Goal: Task Accomplishment & Management: Complete application form

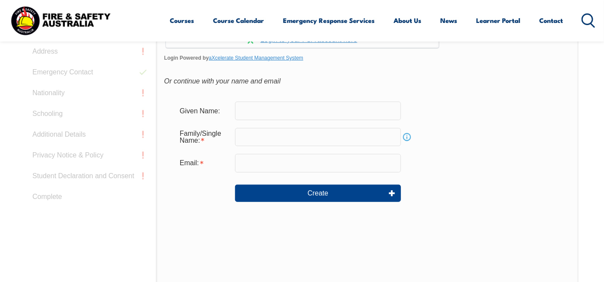
scroll to position [273, 0]
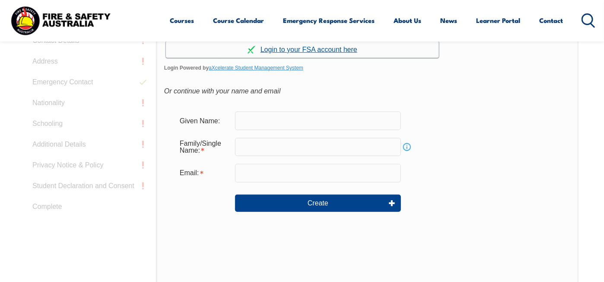
click at [312, 58] on link "Continue with aXcelerate" at bounding box center [302, 49] width 273 height 17
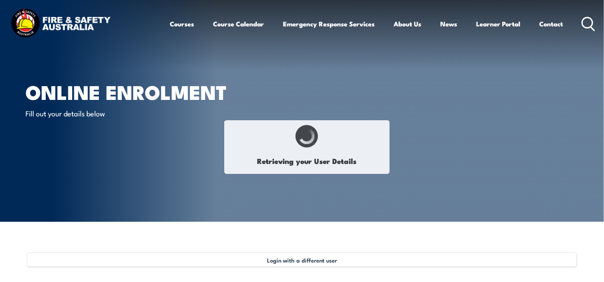
type input "[PERSON_NAME]"
type input "SHELLCOT"
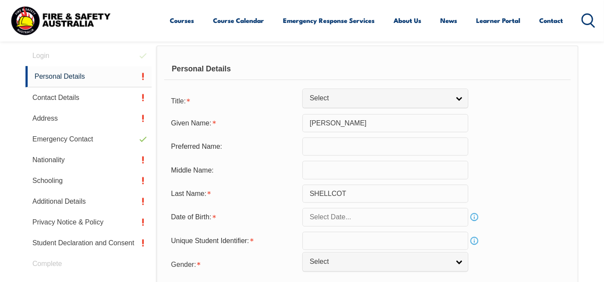
scroll to position [278, 0]
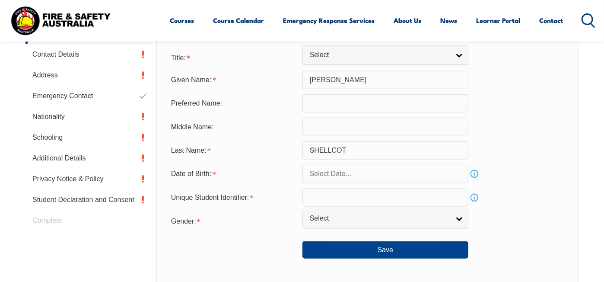
click at [346, 112] on input "text" at bounding box center [385, 103] width 166 height 18
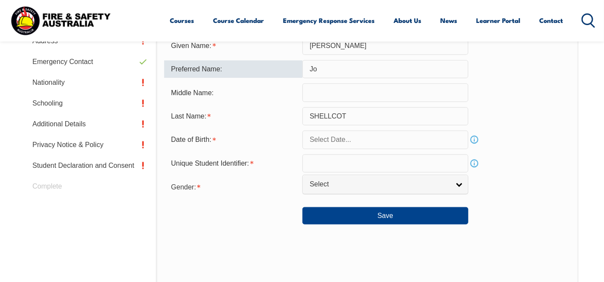
scroll to position [321, 0]
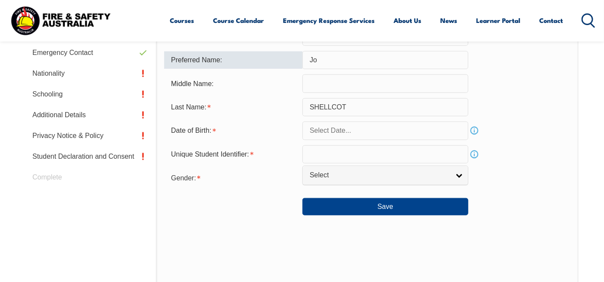
type input "Jo"
click at [474, 137] on link "Info" at bounding box center [474, 130] width 12 height 12
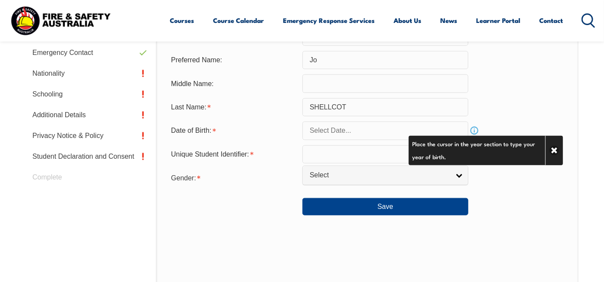
click at [373, 140] on input "text" at bounding box center [385, 130] width 166 height 18
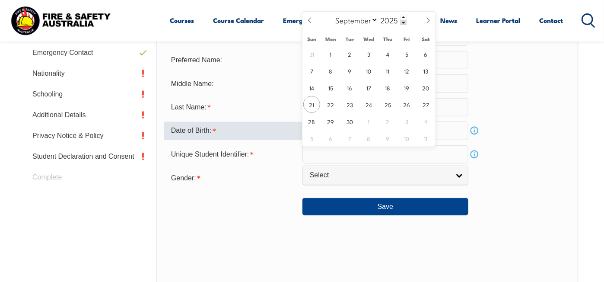
click at [385, 140] on input "text" at bounding box center [385, 130] width 166 height 18
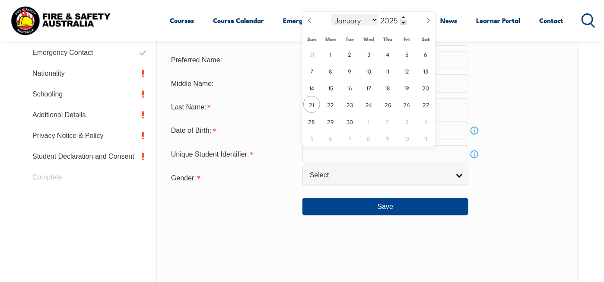
click at [373, 19] on select "January February March April May June July August September October November De…" at bounding box center [354, 19] width 47 height 11
select select "4"
click at [331, 14] on select "January February March April May June July August September October November De…" at bounding box center [354, 19] width 47 height 11
click at [402, 22] on span at bounding box center [404, 22] width 6 height 5
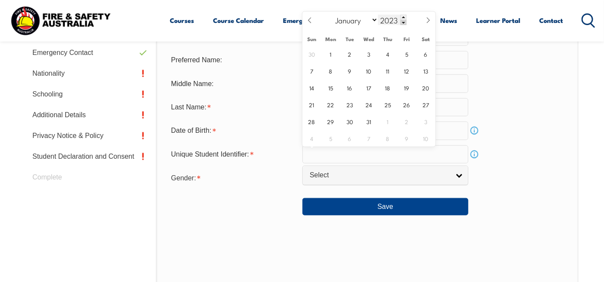
click at [402, 22] on span at bounding box center [404, 22] width 6 height 5
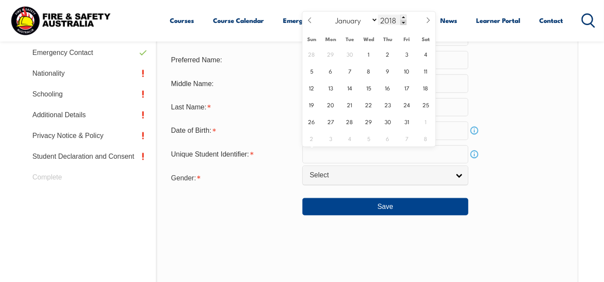
click at [402, 22] on span at bounding box center [404, 22] width 6 height 5
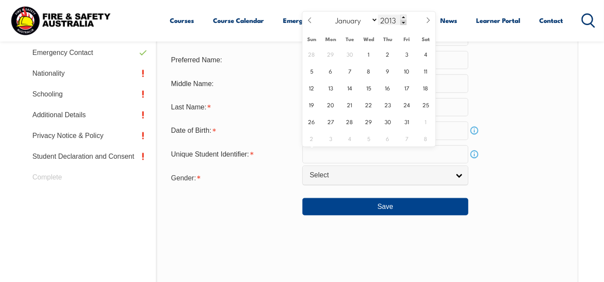
click at [402, 22] on span at bounding box center [404, 22] width 6 height 5
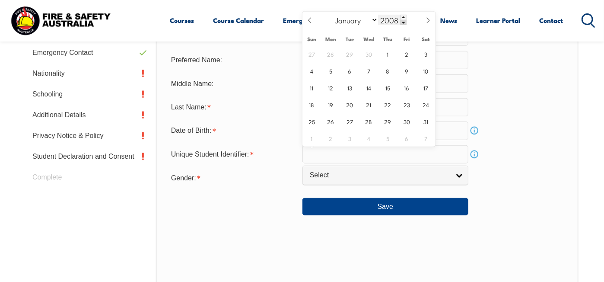
click at [402, 22] on span at bounding box center [404, 22] width 6 height 5
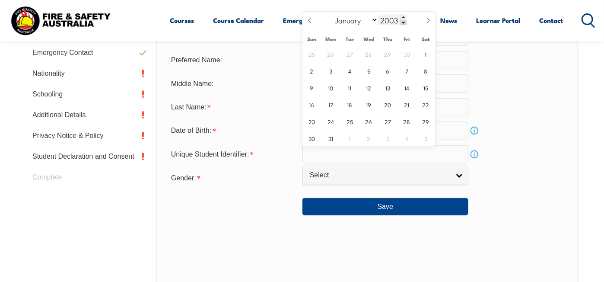
click at [402, 22] on span at bounding box center [404, 22] width 6 height 5
click at [403, 22] on span at bounding box center [404, 22] width 6 height 5
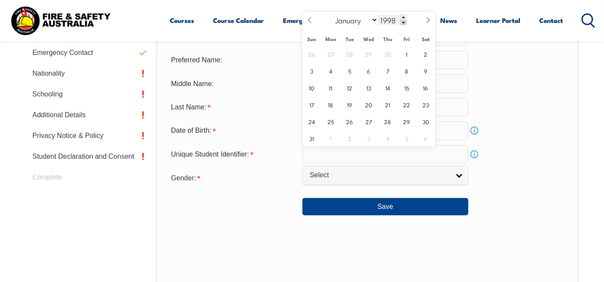
click at [403, 22] on span at bounding box center [404, 22] width 6 height 5
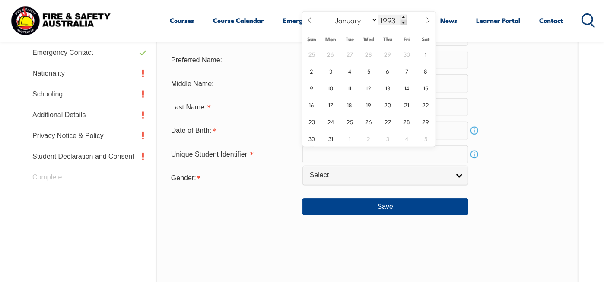
click at [403, 22] on span at bounding box center [404, 22] width 6 height 5
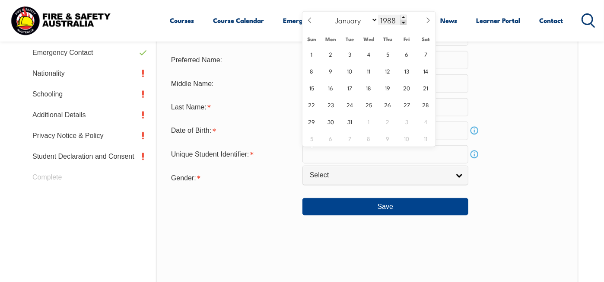
click at [403, 22] on span at bounding box center [404, 22] width 6 height 5
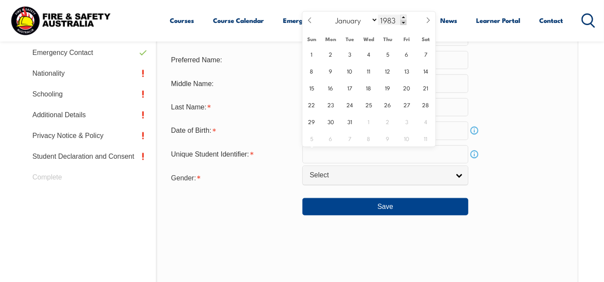
click at [403, 22] on span at bounding box center [404, 22] width 6 height 5
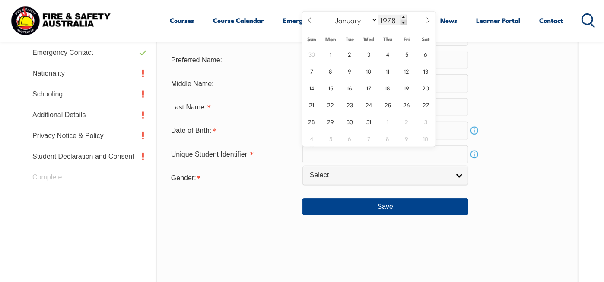
click at [403, 22] on span at bounding box center [404, 22] width 6 height 5
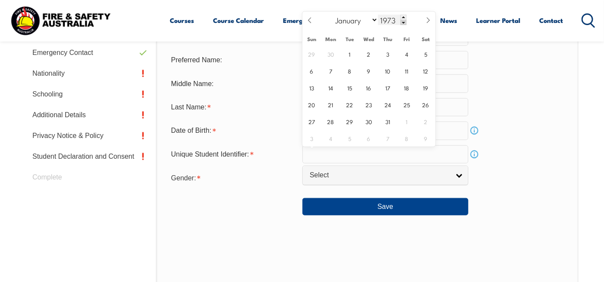
click at [403, 22] on span at bounding box center [404, 22] width 6 height 5
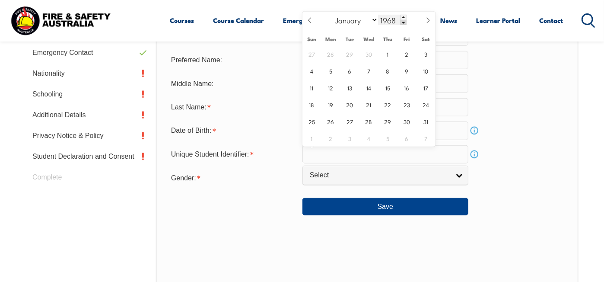
click at [403, 22] on span at bounding box center [404, 22] width 6 height 5
type input "1964"
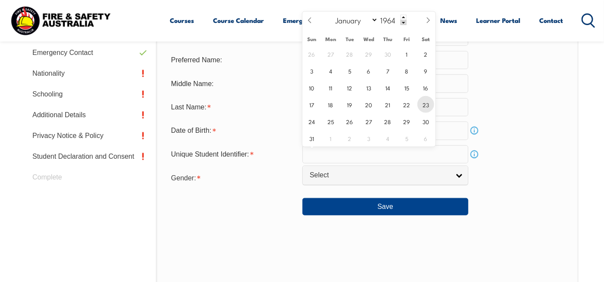
click at [426, 105] on span "23" at bounding box center [425, 104] width 17 height 17
type input "May 23, 1964"
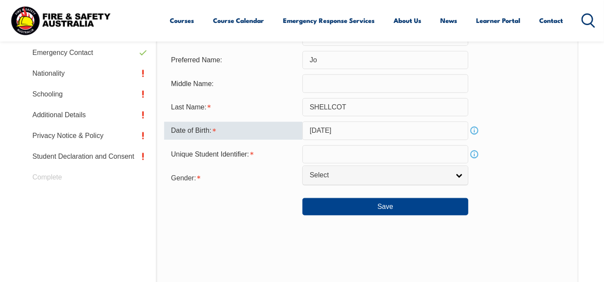
click at [343, 163] on input "text" at bounding box center [385, 154] width 166 height 18
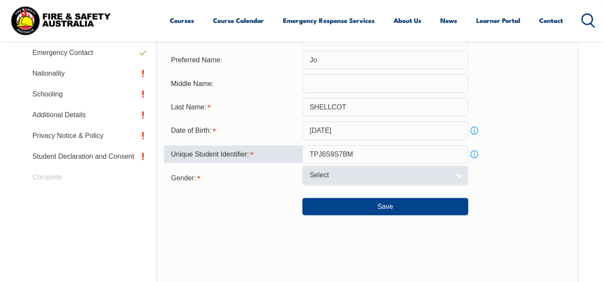
type input "TPJ6S9S7BM"
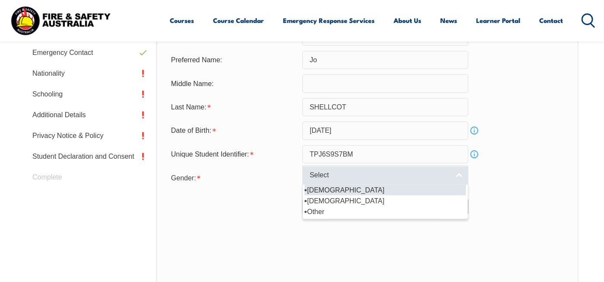
click at [369, 180] on span "Select" at bounding box center [380, 175] width 140 height 9
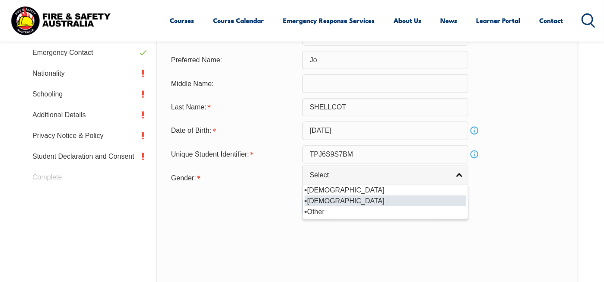
click at [347, 206] on li "Female" at bounding box center [386, 200] width 162 height 11
select select "F"
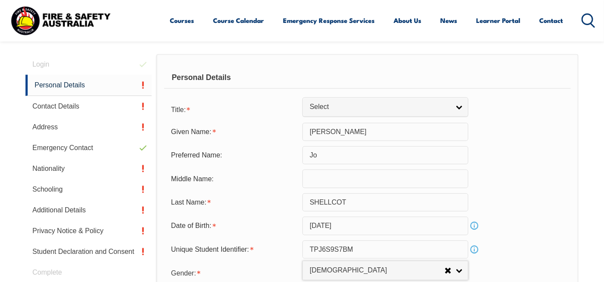
scroll to position [192, 0]
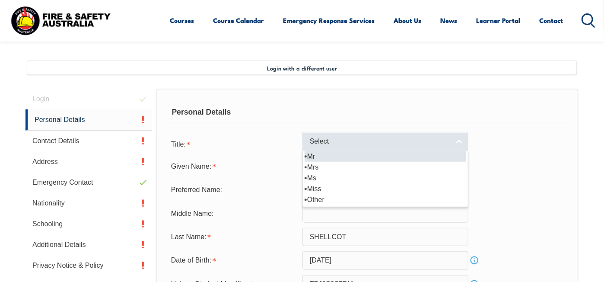
click at [463, 151] on link "Select" at bounding box center [385, 141] width 166 height 19
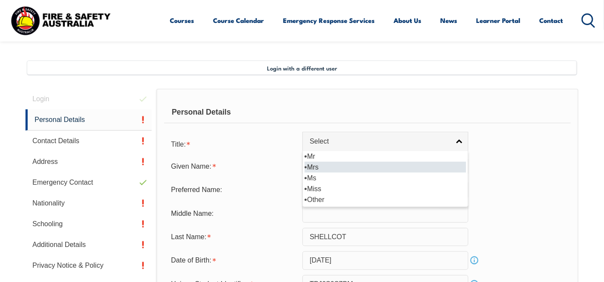
click at [356, 172] on li "Mrs" at bounding box center [386, 167] width 162 height 11
select select "Mrs"
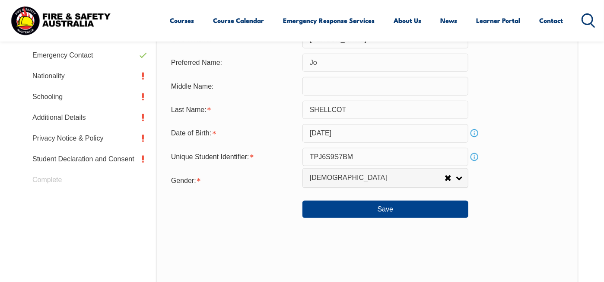
scroll to position [365, 0]
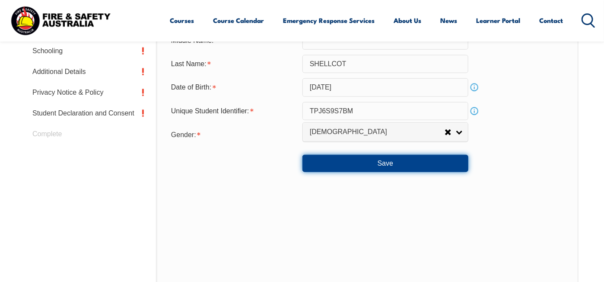
click at [392, 172] on button "Save" at bounding box center [385, 163] width 166 height 17
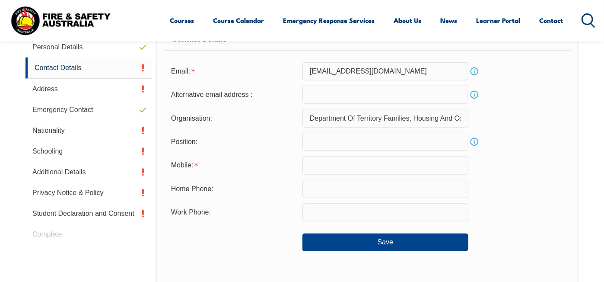
scroll to position [235, 0]
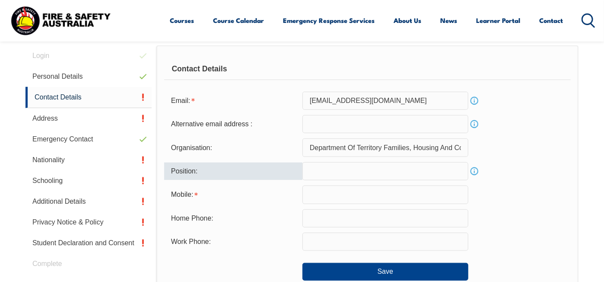
click at [340, 180] on input "text" at bounding box center [385, 171] width 166 height 18
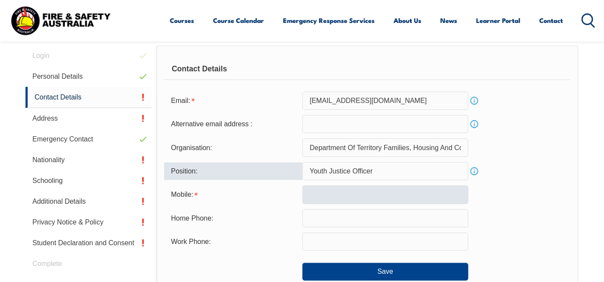
type input "Youth Justice Officer"
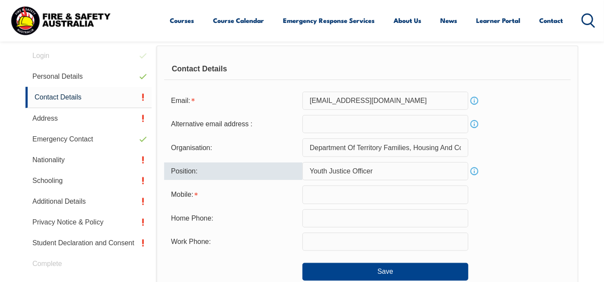
click at [337, 204] on input "text" at bounding box center [385, 194] width 166 height 18
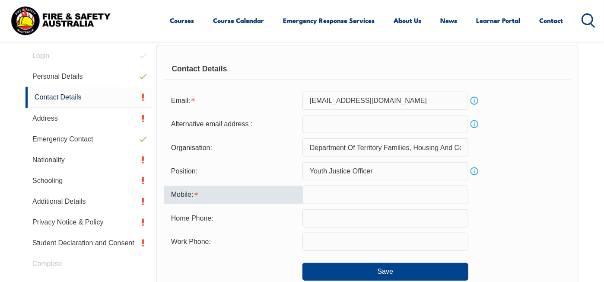
type input "0415188369"
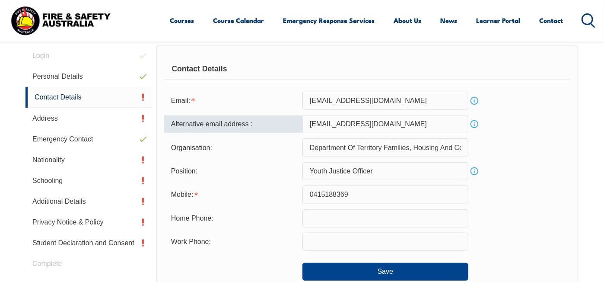
drag, startPoint x: 388, startPoint y: 150, endPoint x: 309, endPoint y: 149, distance: 78.6
click at [309, 133] on input "jo.shellcot@hotmail.com" at bounding box center [385, 124] width 166 height 18
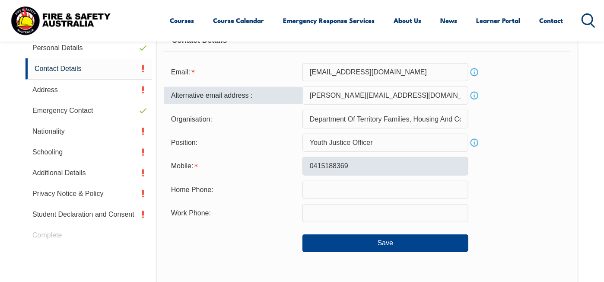
scroll to position [278, 0]
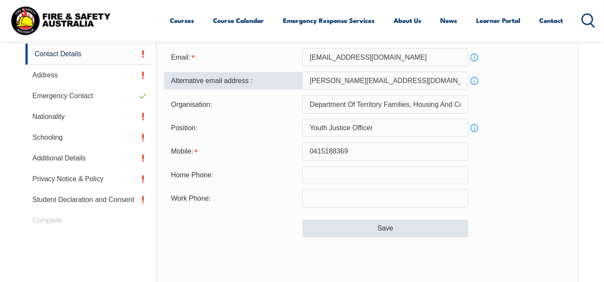
type input "johanna.shellcot@nt.gov.au"
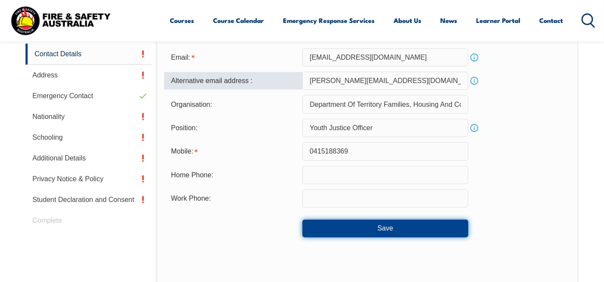
click at [388, 237] on button "Save" at bounding box center [385, 228] width 166 height 17
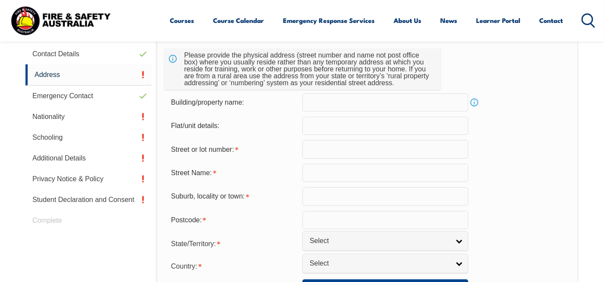
scroll to position [235, 0]
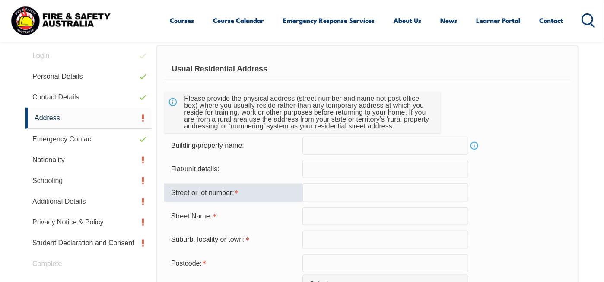
click at [324, 201] on input "text" at bounding box center [385, 192] width 166 height 18
type input "10 Hogan Ct"
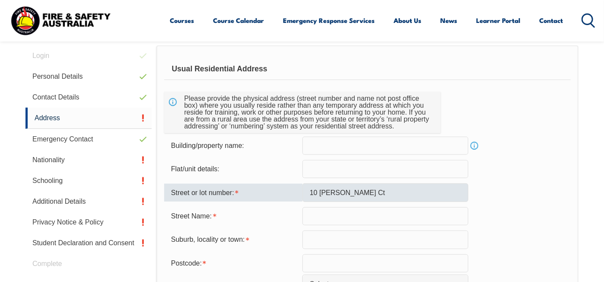
type input "GRAY"
type input "0830"
select select "1101"
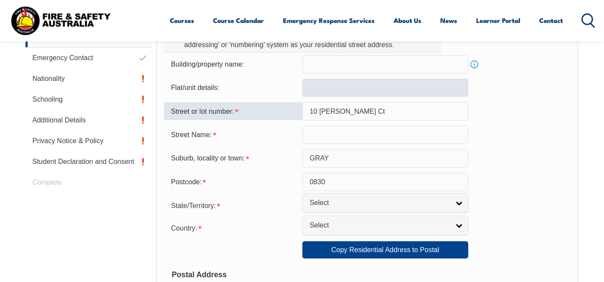
scroll to position [321, 0]
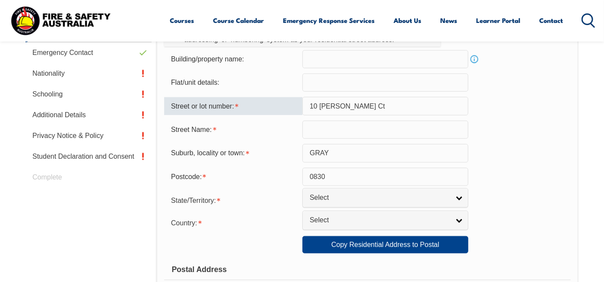
drag, startPoint x: 351, startPoint y: 131, endPoint x: 321, endPoint y: 130, distance: 30.3
click at [321, 115] on input "10 Hogan Ct" at bounding box center [385, 106] width 166 height 18
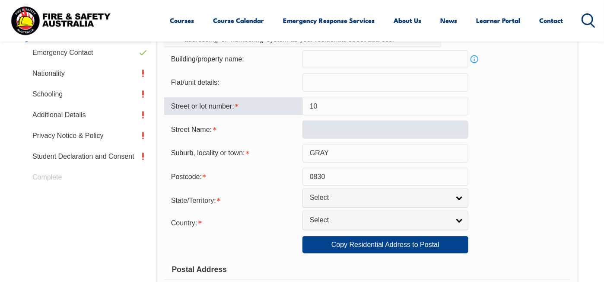
type input "10"
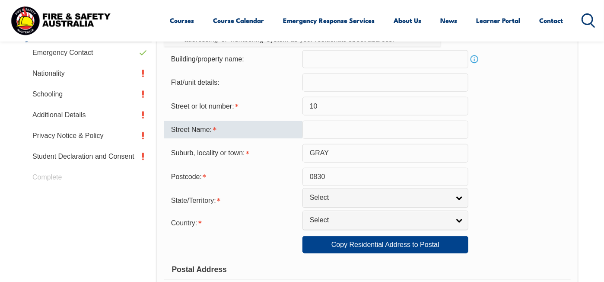
click at [313, 139] on input "text" at bounding box center [385, 130] width 166 height 18
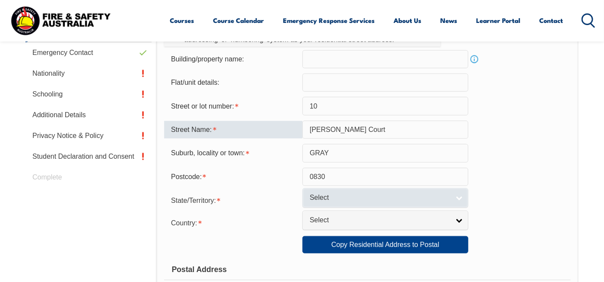
type input "Hogan Court"
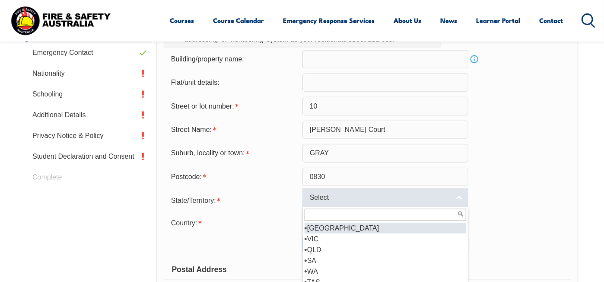
click at [458, 207] on link "Select" at bounding box center [385, 197] width 166 height 19
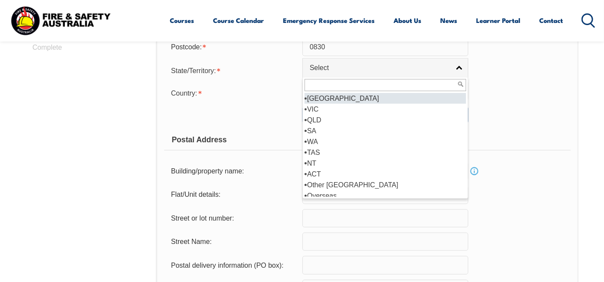
scroll to position [4, 0]
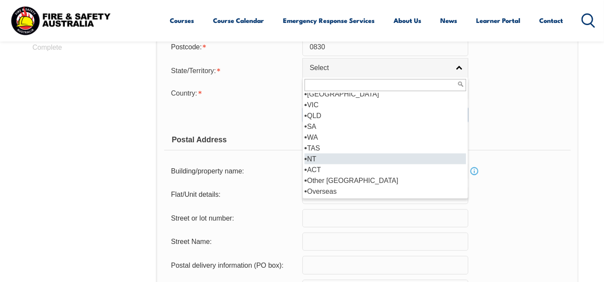
click at [337, 164] on li "NT" at bounding box center [386, 158] width 162 height 11
select select "NT"
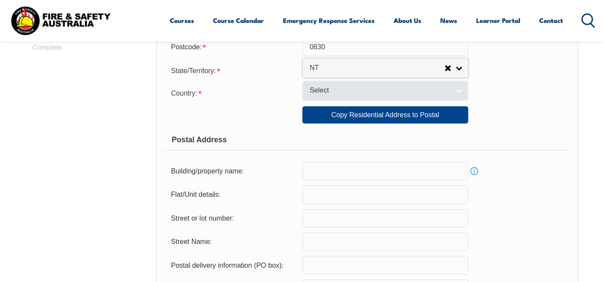
click at [442, 95] on span "Select" at bounding box center [380, 90] width 140 height 9
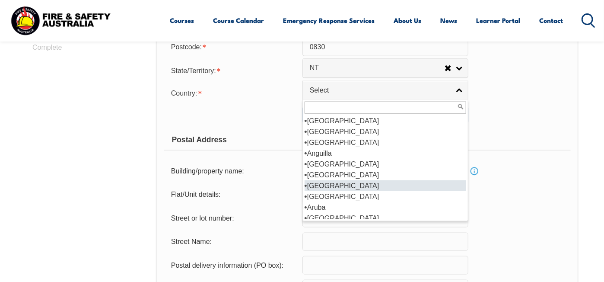
scroll to position [130, 0]
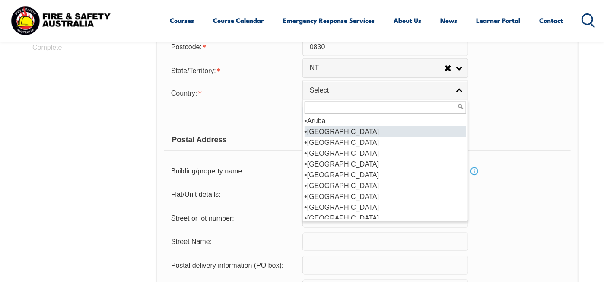
click at [341, 137] on li "Australia" at bounding box center [386, 131] width 162 height 11
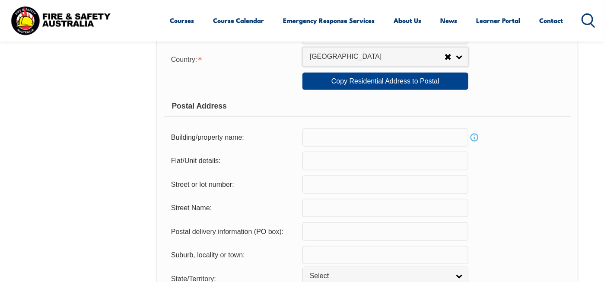
scroll to position [494, 0]
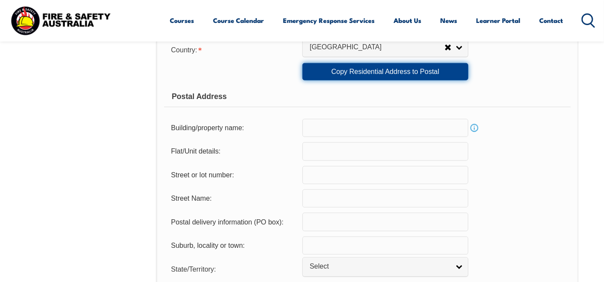
click at [363, 80] on link "Copy Residential Address to Postal" at bounding box center [385, 71] width 166 height 17
type input "10"
type input "Hogan Court"
type input "GRAY"
select select "NT"
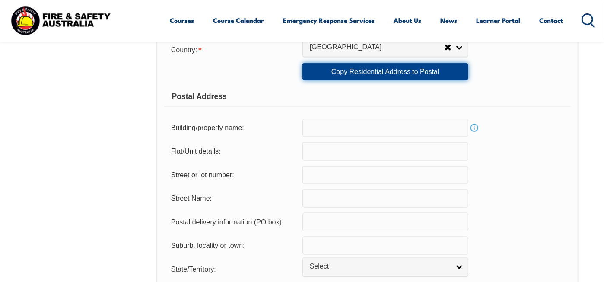
type input "0830"
select select "1101"
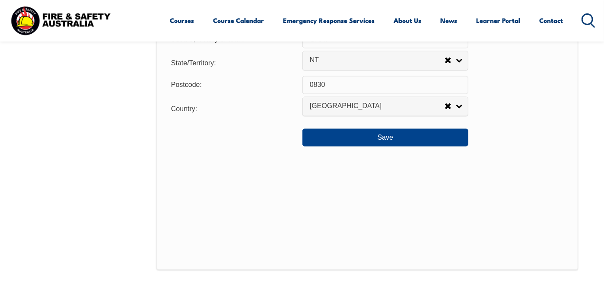
scroll to position [710, 0]
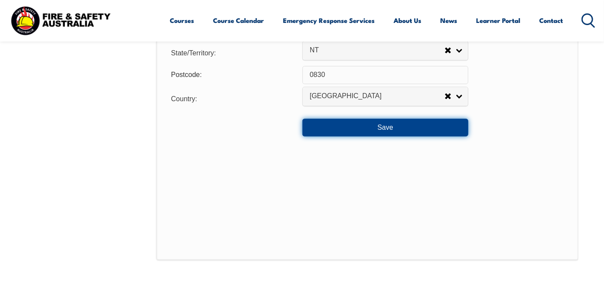
click at [370, 136] on button "Save" at bounding box center [385, 127] width 166 height 17
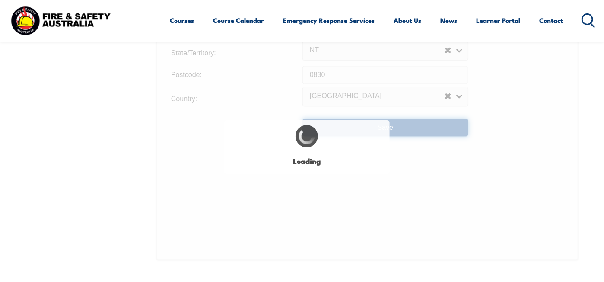
type input "10"
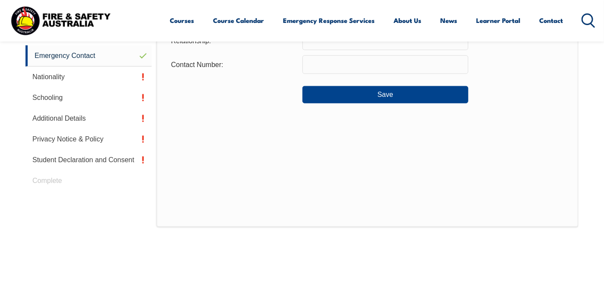
scroll to position [235, 0]
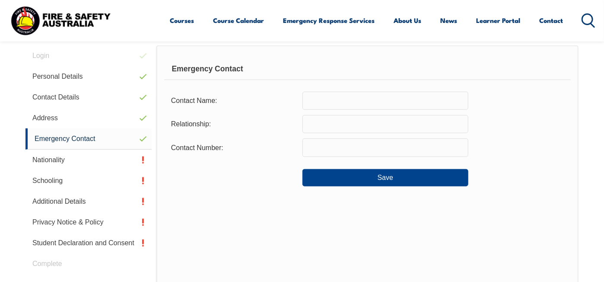
click at [332, 110] on input "text" at bounding box center [385, 101] width 166 height 18
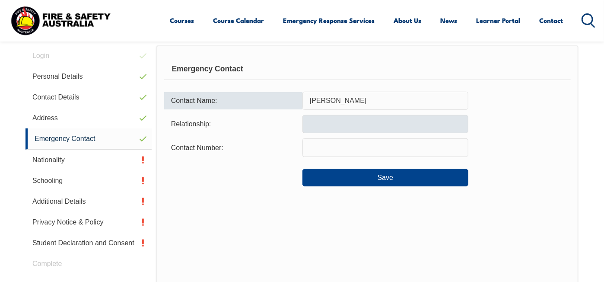
type input "Brett Shellcot"
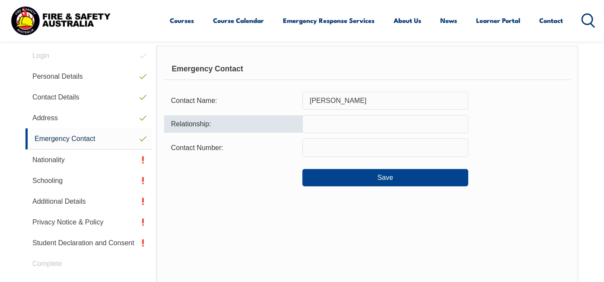
click at [313, 133] on input "text" at bounding box center [385, 124] width 166 height 18
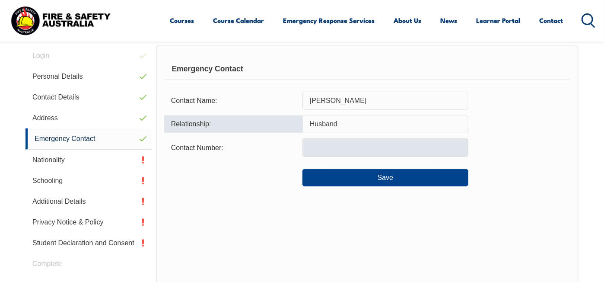
type input "Husband"
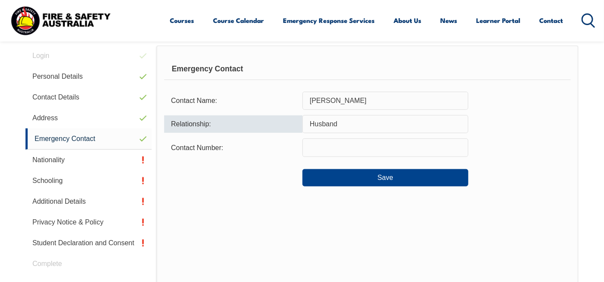
click at [311, 156] on input "text" at bounding box center [385, 147] width 166 height 18
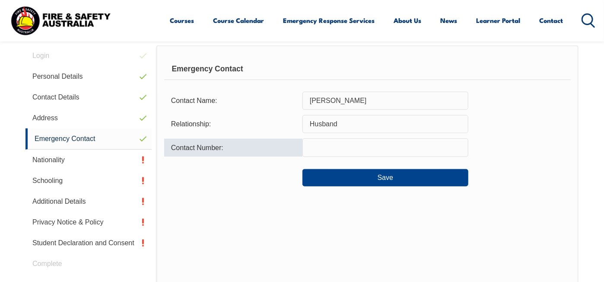
type input "0412894143"
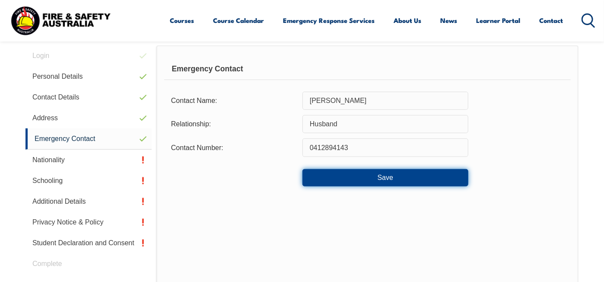
click at [371, 186] on button "Save" at bounding box center [385, 177] width 166 height 17
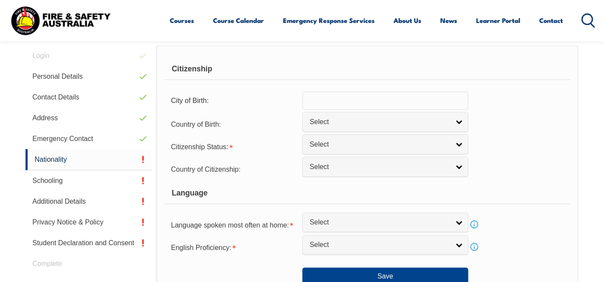
click at [436, 110] on input "text" at bounding box center [385, 101] width 166 height 18
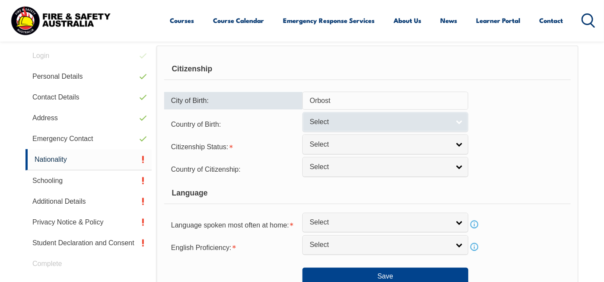
type input "Orbost"
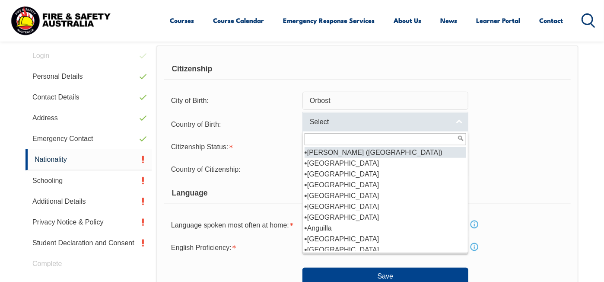
click at [458, 131] on link "Select" at bounding box center [385, 121] width 166 height 19
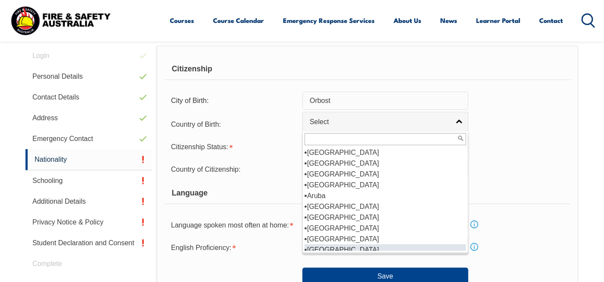
scroll to position [130, 0]
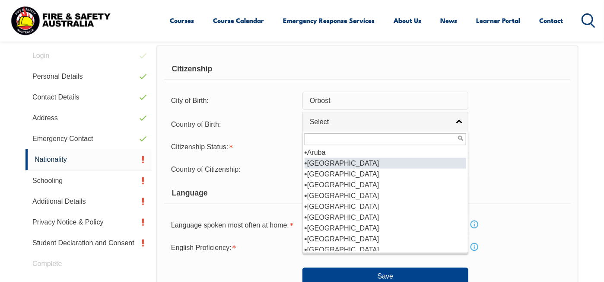
click at [356, 169] on li "Australia" at bounding box center [386, 163] width 162 height 11
select select "1101"
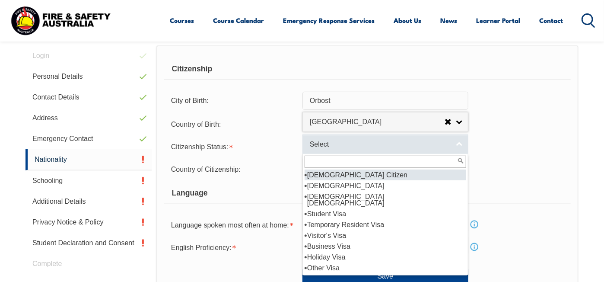
click at [341, 149] on span "Select" at bounding box center [380, 144] width 140 height 9
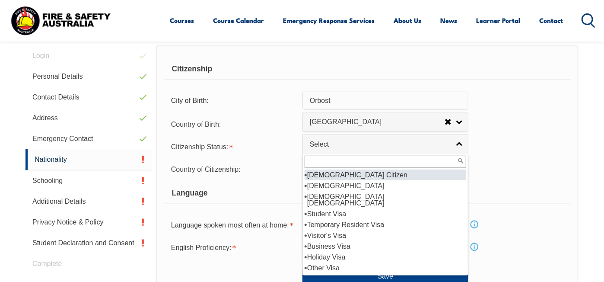
click at [347, 180] on li "Australian Citizen" at bounding box center [386, 174] width 162 height 11
select select "1"
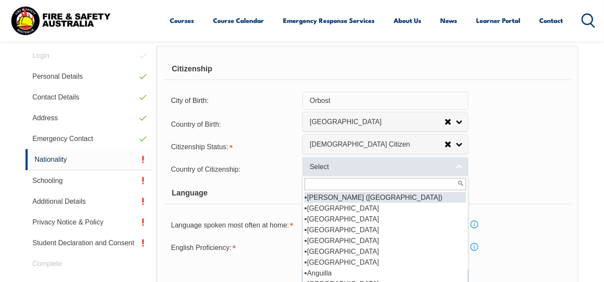
click at [337, 172] on span "Select" at bounding box center [380, 166] width 140 height 9
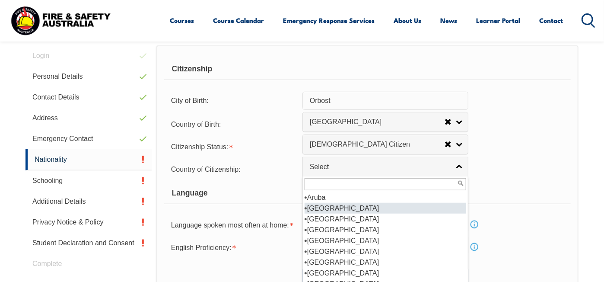
click at [337, 213] on li "Australia" at bounding box center [386, 208] width 162 height 11
select select "1101"
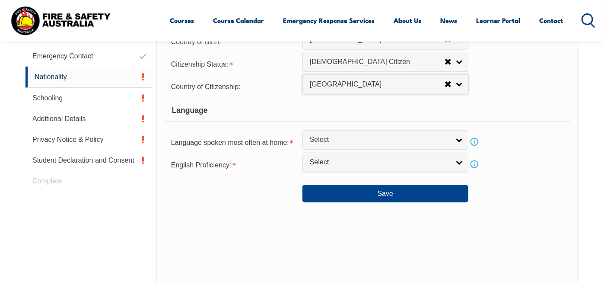
scroll to position [321, 0]
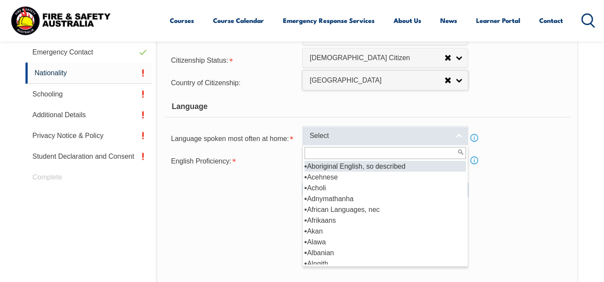
click at [330, 140] on span "Select" at bounding box center [380, 135] width 140 height 9
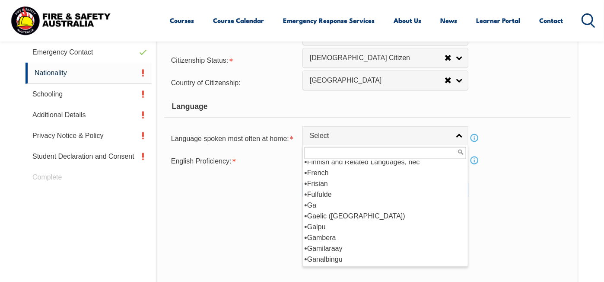
scroll to position [1080, 0]
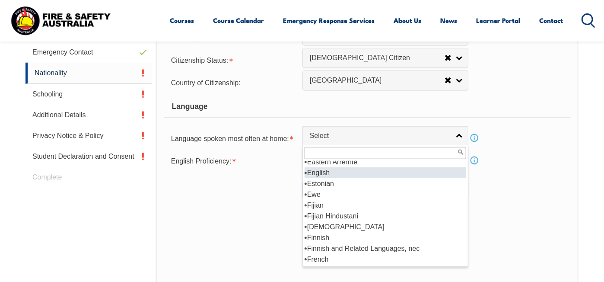
click at [344, 178] on li "English" at bounding box center [386, 172] width 162 height 11
select select "1201"
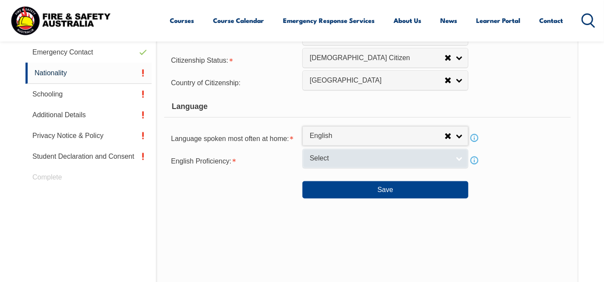
click at [342, 163] on span "Select" at bounding box center [380, 158] width 140 height 9
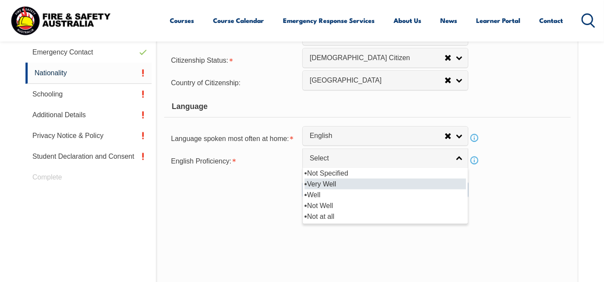
click at [330, 189] on li "Very Well" at bounding box center [386, 183] width 162 height 11
select select "1"
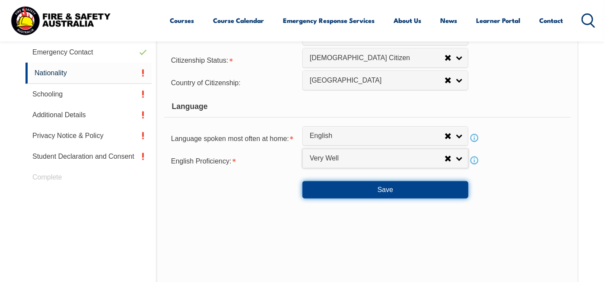
click at [368, 198] on button "Save" at bounding box center [385, 189] width 166 height 17
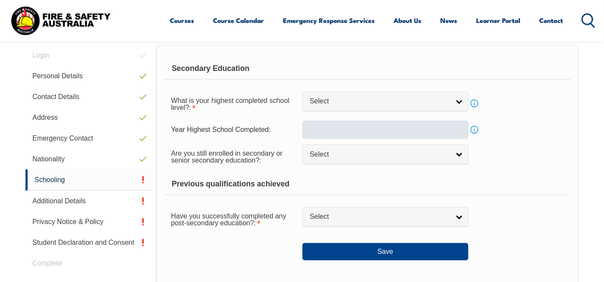
scroll to position [235, 0]
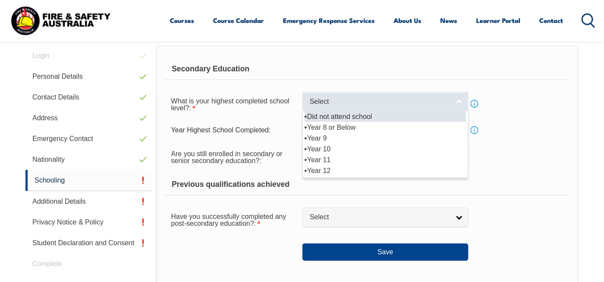
click at [455, 111] on link "Select" at bounding box center [385, 101] width 166 height 19
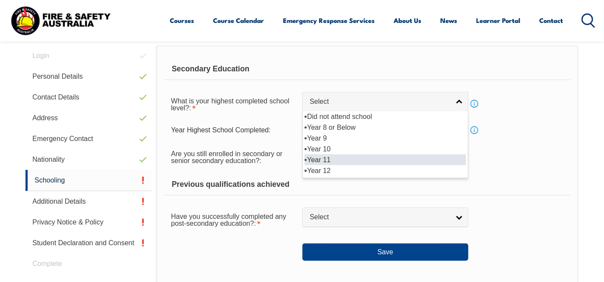
click at [391, 165] on li "Year 11" at bounding box center [386, 159] width 162 height 11
select select "11"
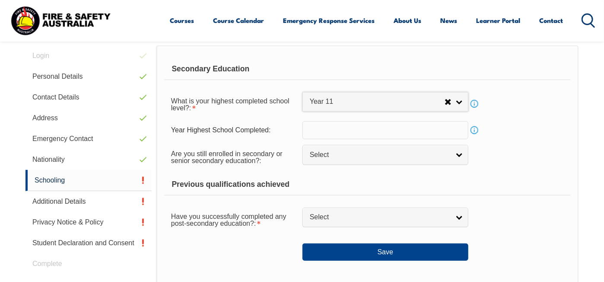
click at [326, 139] on input "text" at bounding box center [385, 130] width 166 height 18
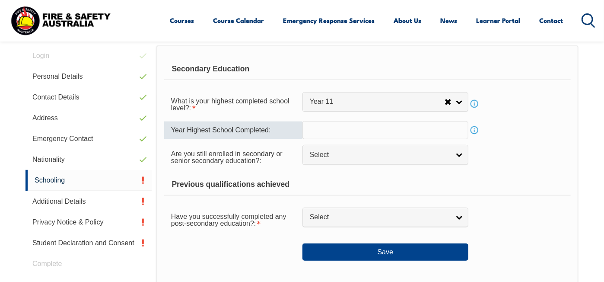
click at [474, 136] on link "Info" at bounding box center [474, 130] width 12 height 12
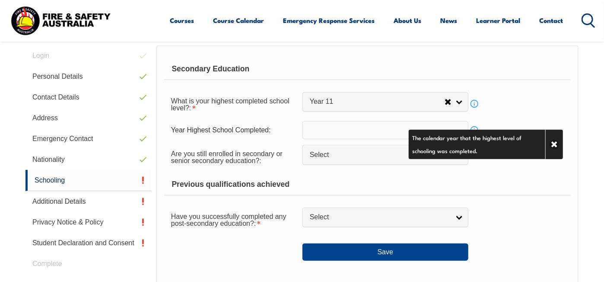
click at [375, 139] on input "text" at bounding box center [385, 130] width 166 height 18
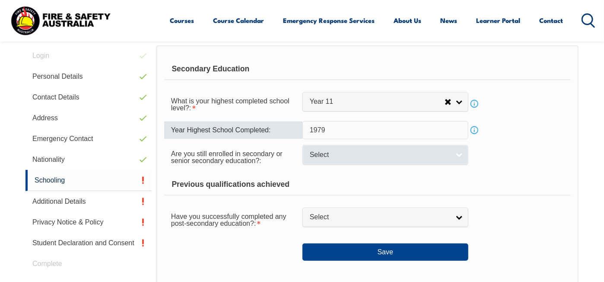
type input "1979"
click at [380, 159] on span "Select" at bounding box center [380, 154] width 140 height 9
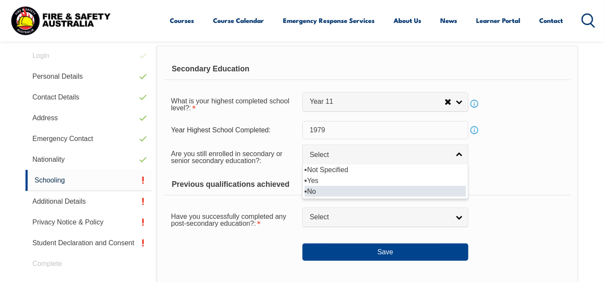
click at [361, 197] on li "No" at bounding box center [386, 191] width 162 height 11
select select "false"
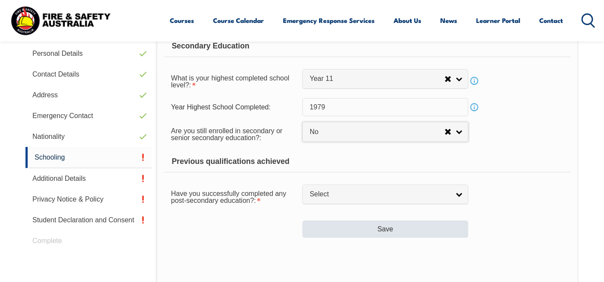
scroll to position [321, 0]
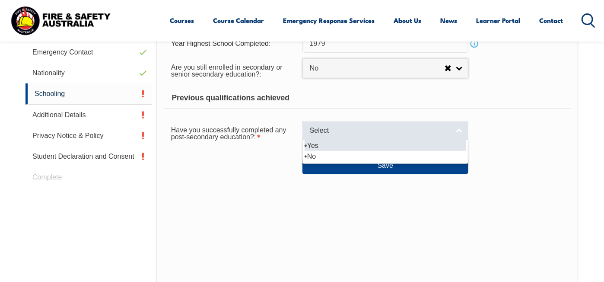
click at [458, 140] on link "Select" at bounding box center [385, 130] width 166 height 19
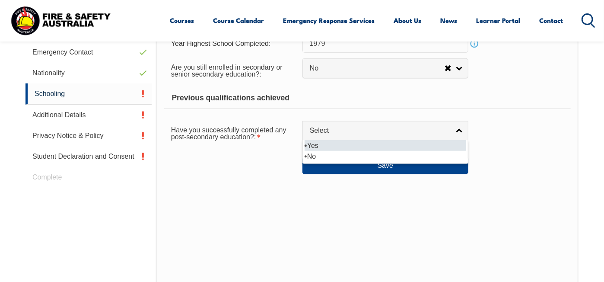
click at [339, 151] on li "Yes" at bounding box center [386, 145] width 162 height 11
select select "true"
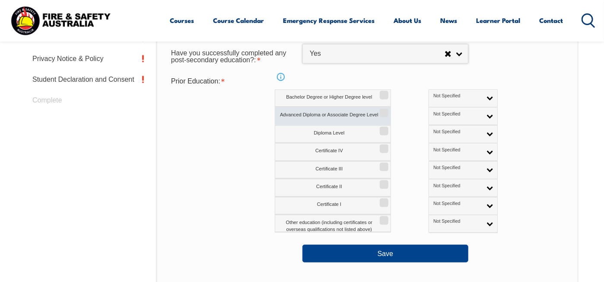
scroll to position [408, 0]
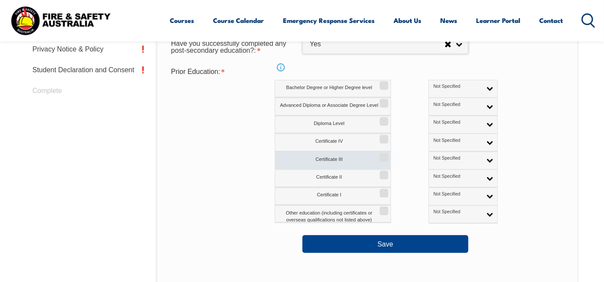
click at [384, 155] on input "Certificate III" at bounding box center [382, 154] width 5 height 1
checkbox input "true"
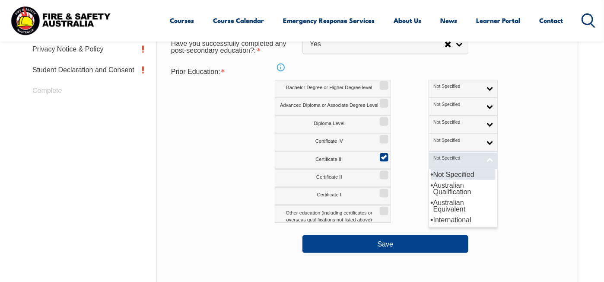
click at [454, 169] on link "Not Specified" at bounding box center [463, 161] width 69 height 18
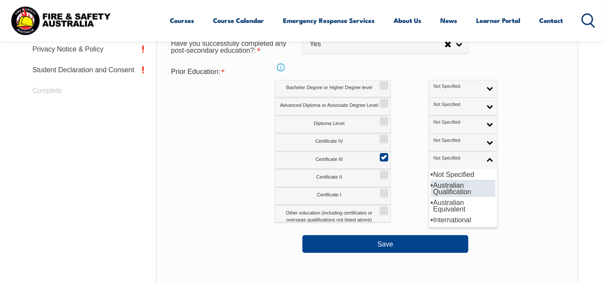
click at [439, 197] on li "Australian Qualification" at bounding box center [463, 188] width 65 height 17
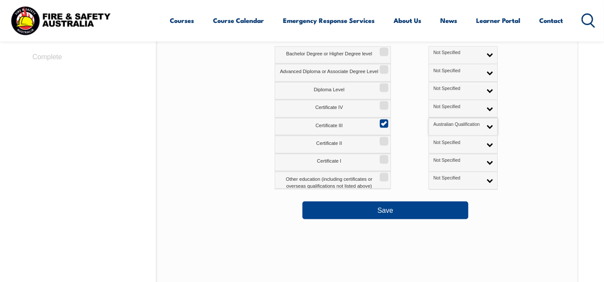
scroll to position [451, 0]
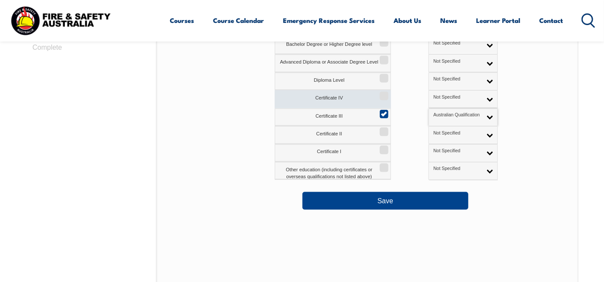
click at [385, 93] on input "Certificate IV" at bounding box center [382, 92] width 5 height 1
checkbox input "true"
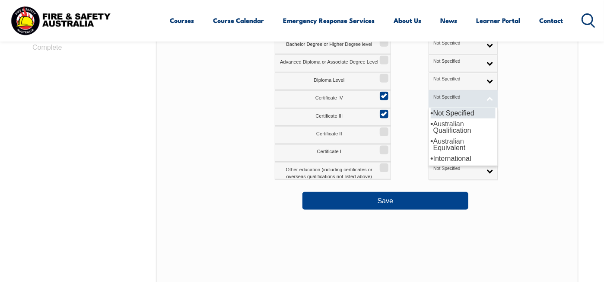
click at [453, 108] on link "Not Specified" at bounding box center [463, 99] width 69 height 18
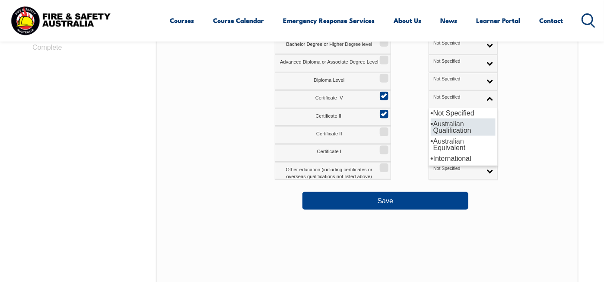
click at [448, 136] on li "Australian Qualification" at bounding box center [463, 126] width 65 height 17
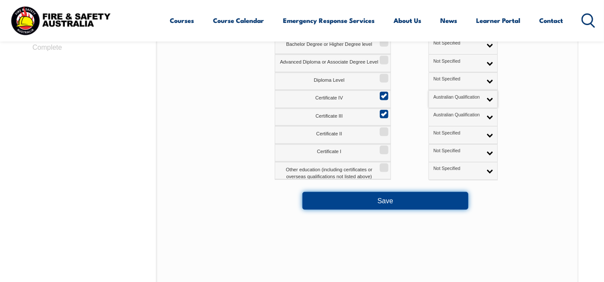
click at [407, 209] on button "Save" at bounding box center [385, 200] width 166 height 17
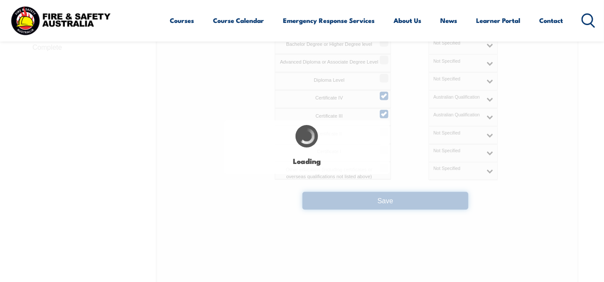
select select "false"
select select "true"
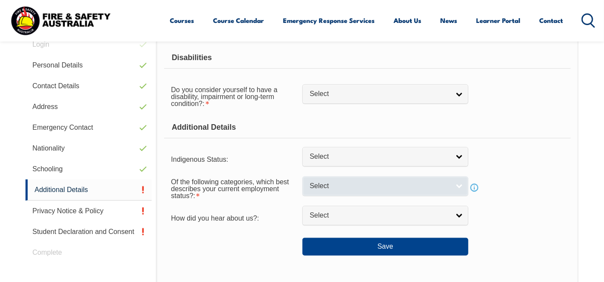
scroll to position [235, 0]
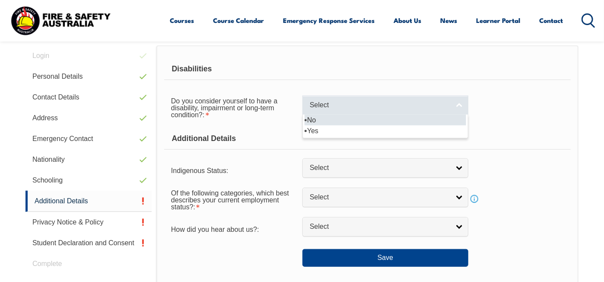
click at [453, 115] on link "Select" at bounding box center [385, 104] width 166 height 19
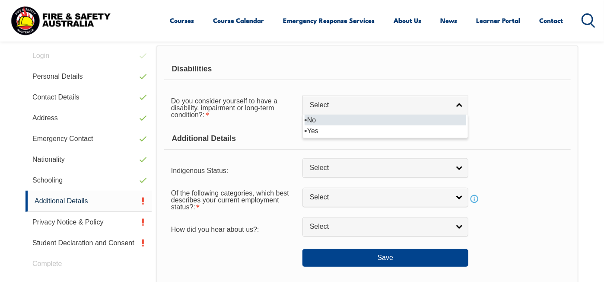
click at [368, 125] on li "No" at bounding box center [386, 120] width 162 height 11
select select "false"
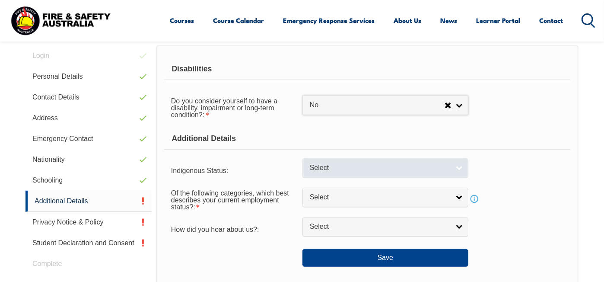
click at [457, 178] on link "Select" at bounding box center [385, 167] width 166 height 19
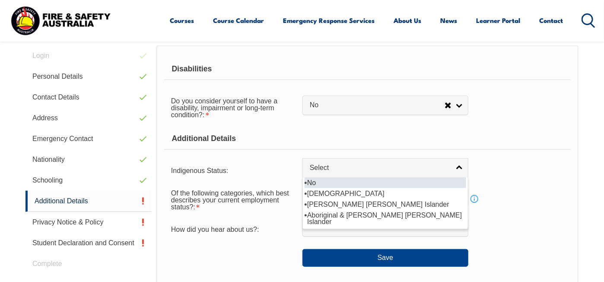
click at [437, 188] on li "No" at bounding box center [386, 182] width 162 height 11
select select "4"
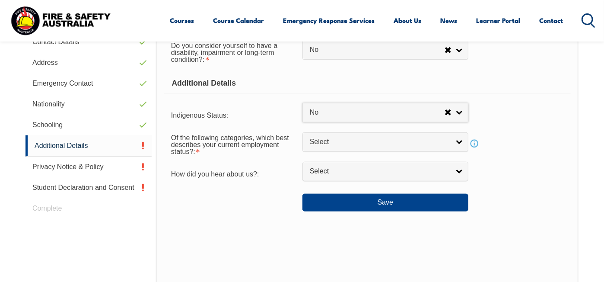
scroll to position [321, 0]
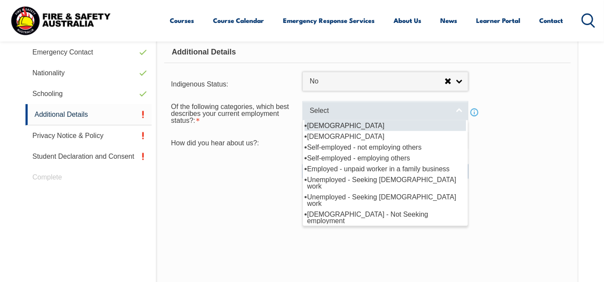
click at [457, 121] on link "Select" at bounding box center [385, 110] width 166 height 19
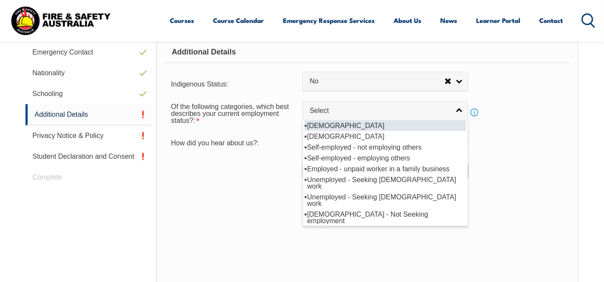
click at [397, 131] on li "Full-time employee" at bounding box center [386, 125] width 162 height 11
select select "1"
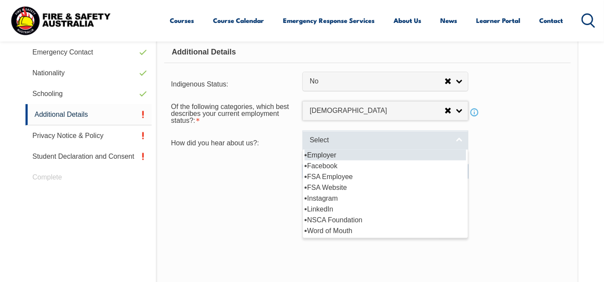
click at [453, 150] on link "Select" at bounding box center [385, 139] width 166 height 19
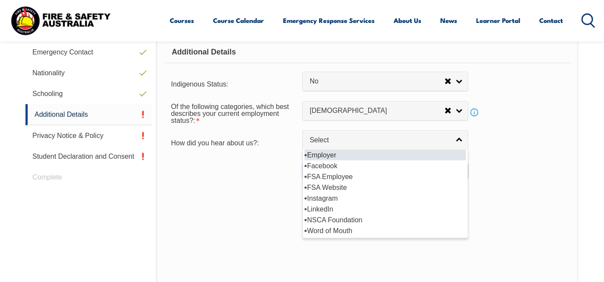
click at [413, 160] on li "Employer" at bounding box center [386, 155] width 162 height 11
select select "8019"
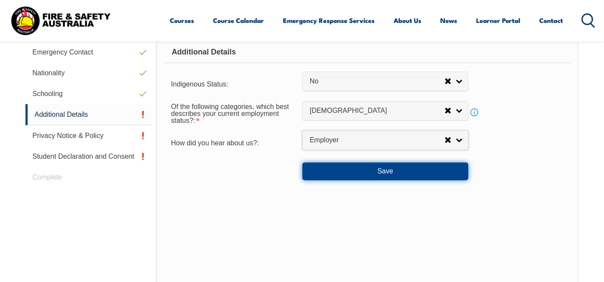
click at [408, 180] on button "Save" at bounding box center [385, 170] width 166 height 17
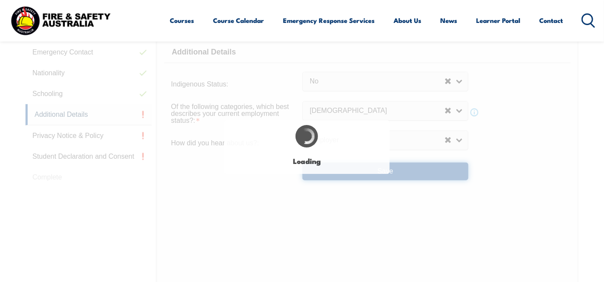
select select "false"
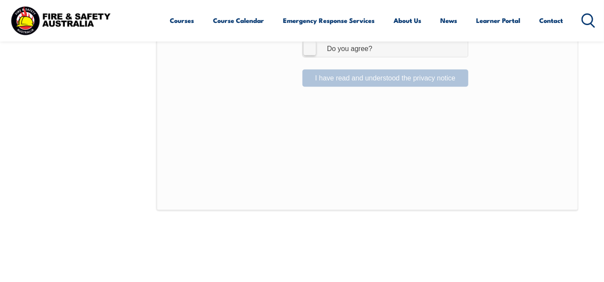
scroll to position [667, 0]
click at [309, 55] on label "I Agree Do you agree?" at bounding box center [385, 46] width 166 height 17
click at [379, 54] on input "I Agree Do you agree?" at bounding box center [386, 46] width 15 height 16
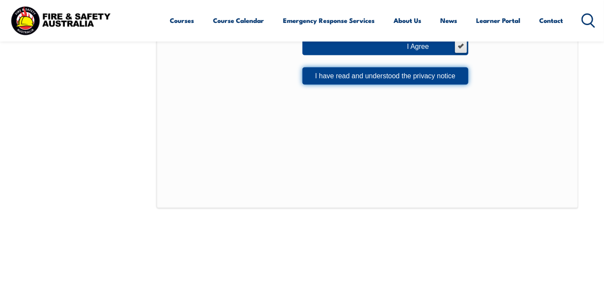
click at [351, 85] on button "I have read and understood the privacy notice" at bounding box center [385, 75] width 166 height 17
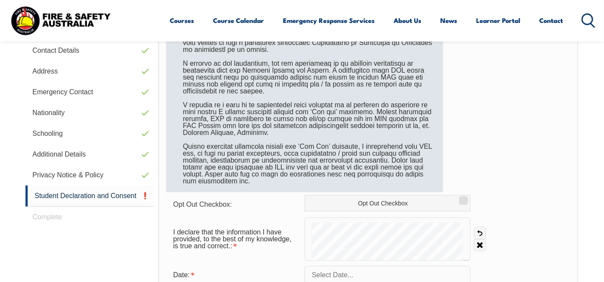
scroll to position [321, 0]
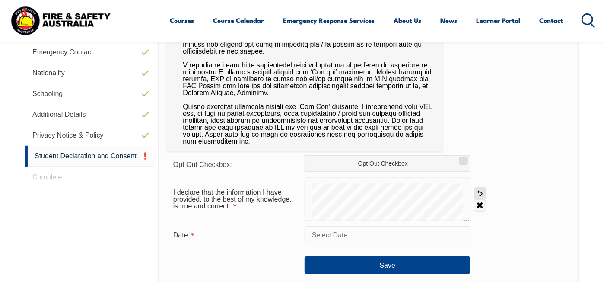
click at [480, 199] on link "Undo" at bounding box center [480, 193] width 12 height 12
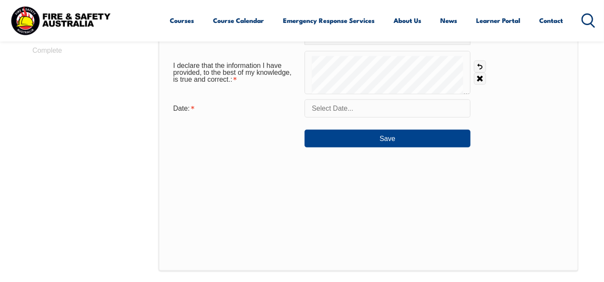
scroll to position [451, 0]
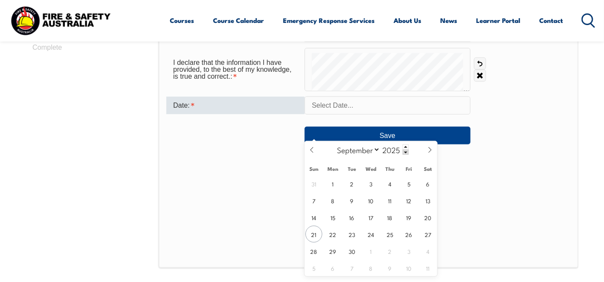
click at [369, 115] on input "text" at bounding box center [388, 105] width 166 height 18
click at [313, 236] on span "21" at bounding box center [313, 234] width 17 height 17
type input "September 21, 2025"
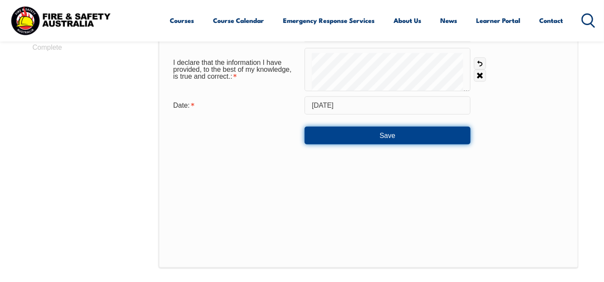
click at [384, 144] on button "Save" at bounding box center [388, 135] width 166 height 17
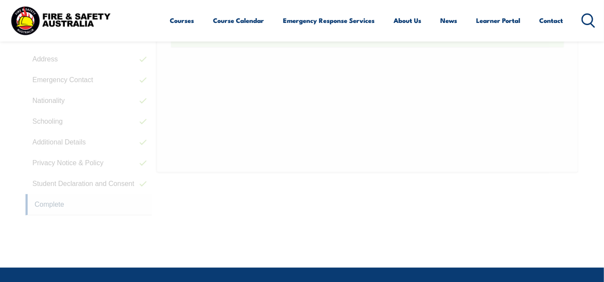
scroll to position [235, 0]
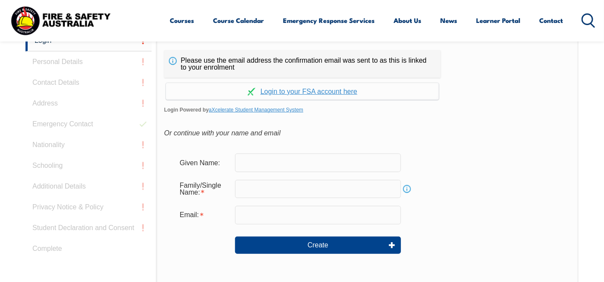
scroll to position [230, 0]
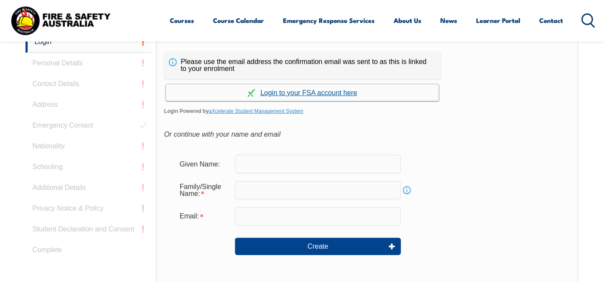
click at [303, 101] on link "Continue with aXcelerate" at bounding box center [302, 92] width 273 height 17
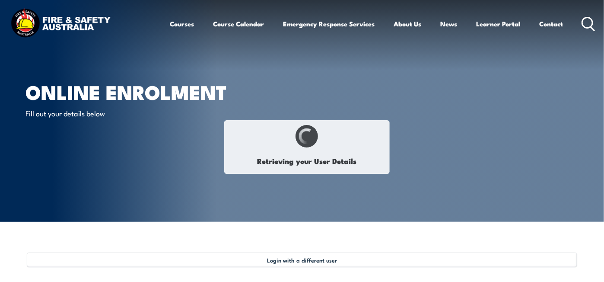
select select "Mrs"
type input "Johanna"
type input "Jo"
type input "SHELLCOT"
type input "May 23, 1964"
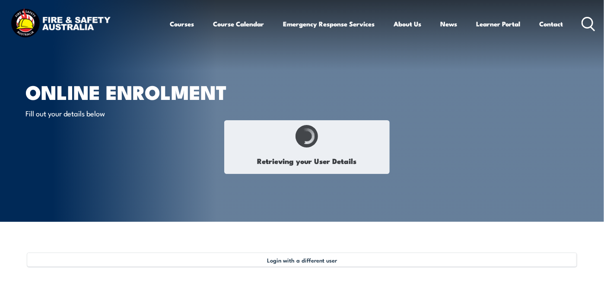
type input "TPJ6S9S7BM"
select select "F"
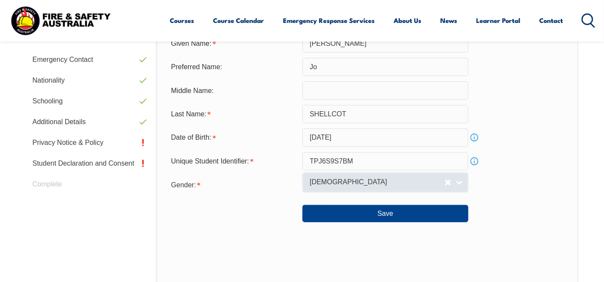
scroll to position [321, 0]
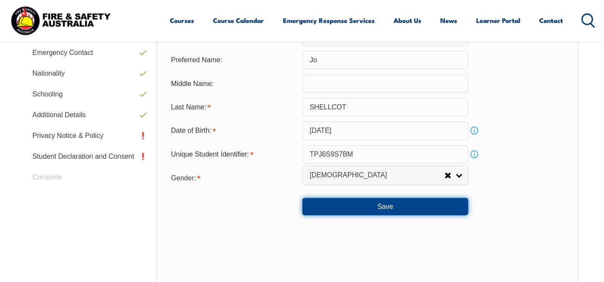
click at [381, 215] on button "Save" at bounding box center [385, 206] width 166 height 17
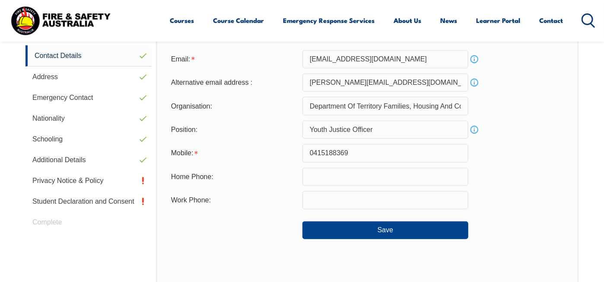
scroll to position [235, 0]
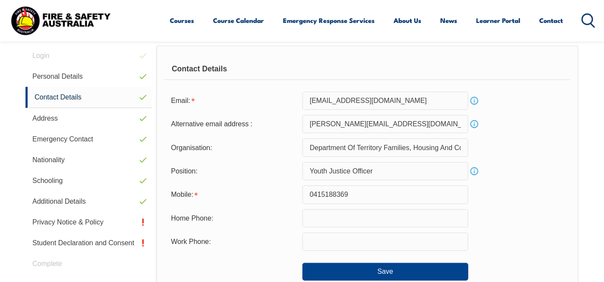
click at [415, 156] on input "Department Of Territory Families, Housing And Communities, Education and Traini…" at bounding box center [385, 147] width 166 height 18
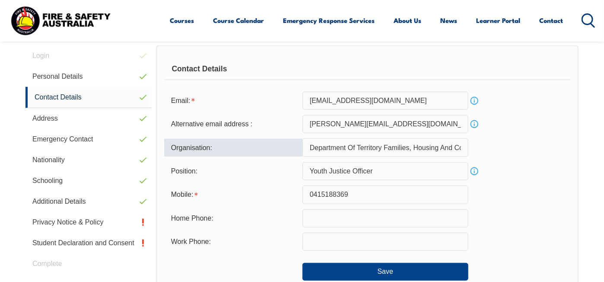
click at [463, 156] on input "Department Of Territory Families, Housing And Communities, Education and Traini…" at bounding box center [385, 147] width 166 height 18
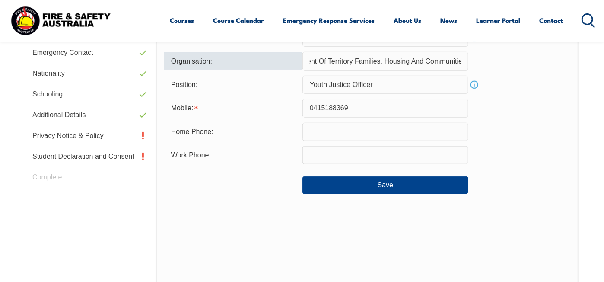
scroll to position [0, 108]
drag, startPoint x: 462, startPoint y: 86, endPoint x: 470, endPoint y: 92, distance: 9.9
click at [470, 70] on div "Organisation: Department Of Territory Families, Housing And Communities, Educat…" at bounding box center [367, 61] width 407 height 18
click at [464, 70] on input "Department Of Territory Families, Housing And Communities, Education and Traini…" at bounding box center [385, 61] width 166 height 18
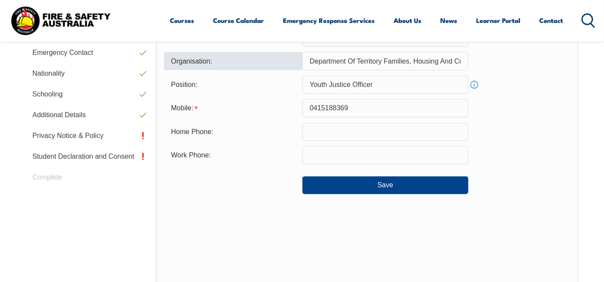
drag, startPoint x: 464, startPoint y: 87, endPoint x: 293, endPoint y: 83, distance: 171.2
click at [293, 70] on div "Organisation: Department Of Territory Families, Housing And Communities, Educat…" at bounding box center [367, 61] width 407 height 18
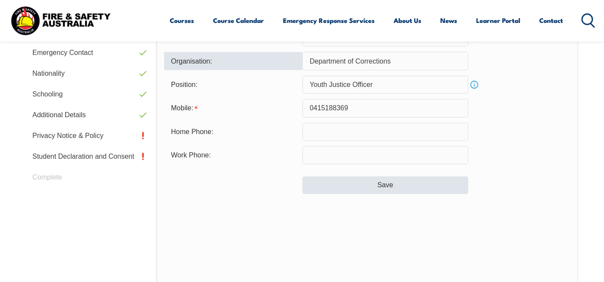
type input "Department of Corrections"
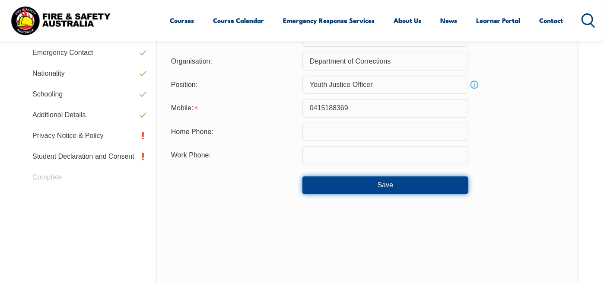
click at [366, 194] on button "Save" at bounding box center [385, 184] width 166 height 17
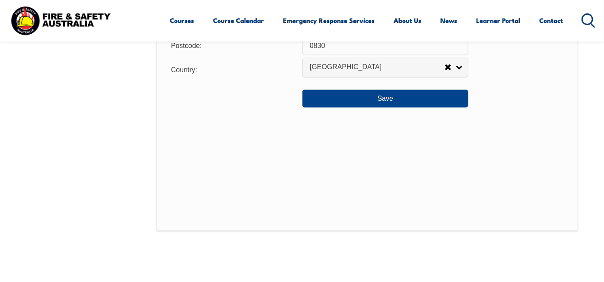
scroll to position [754, 0]
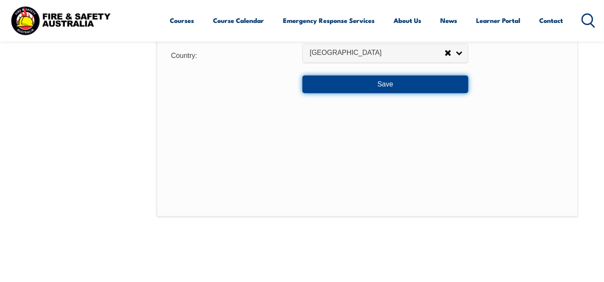
click at [375, 93] on button "Save" at bounding box center [385, 84] width 166 height 17
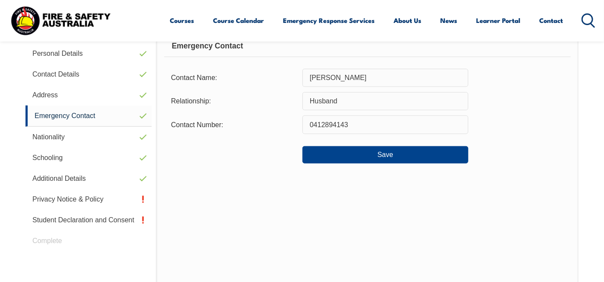
scroll to position [235, 0]
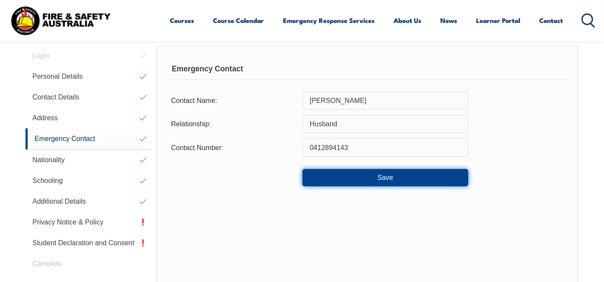
click at [372, 186] on button "Save" at bounding box center [385, 177] width 166 height 17
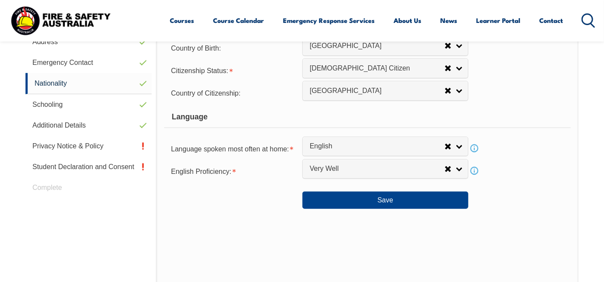
scroll to position [451, 0]
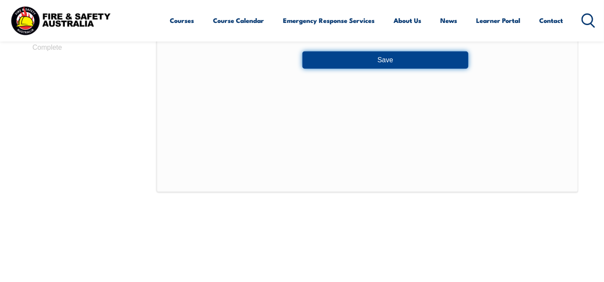
click at [372, 69] on button "Save" at bounding box center [385, 59] width 166 height 17
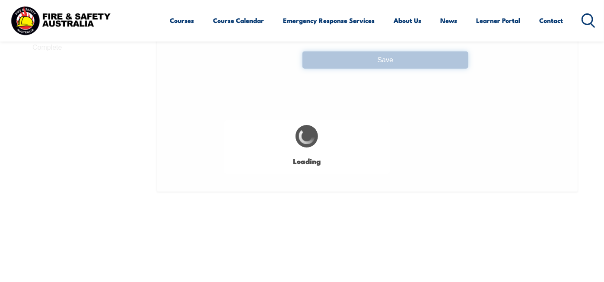
select select "false"
select select "true"
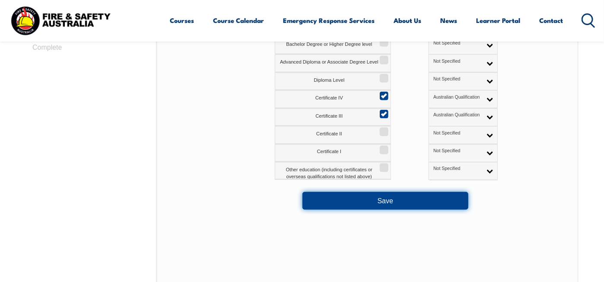
click at [358, 209] on button "Save" at bounding box center [385, 200] width 166 height 17
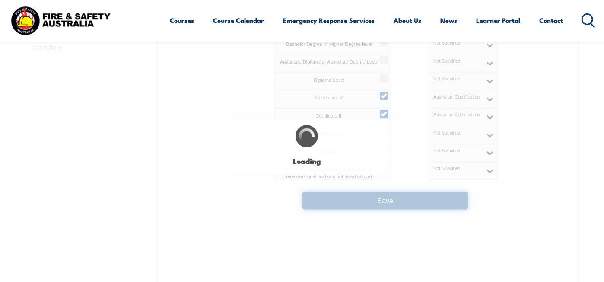
select select "false"
select select "true"
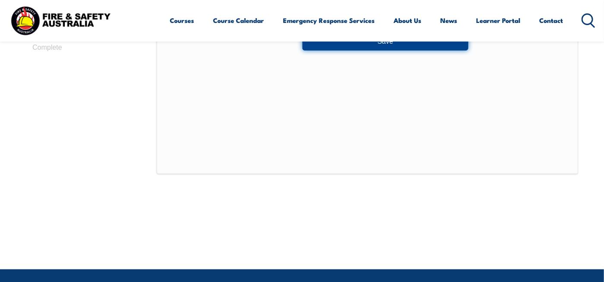
click at [383, 50] on button "Save" at bounding box center [385, 41] width 166 height 17
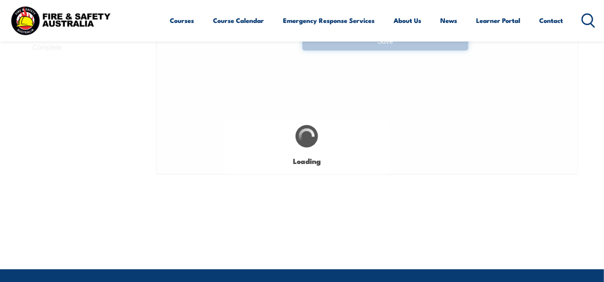
select select "false"
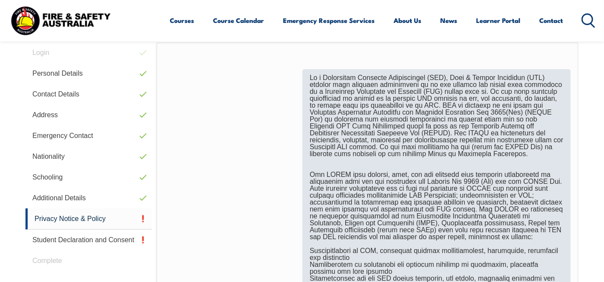
scroll to position [552, 0]
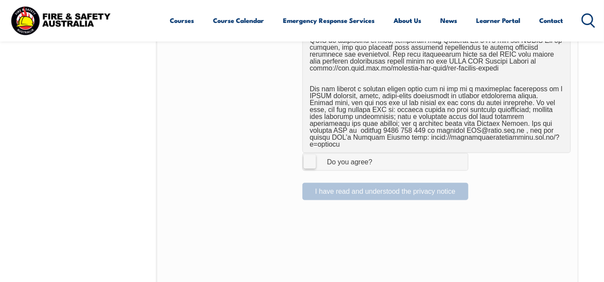
click at [307, 170] on label "I Agree Do you agree?" at bounding box center [385, 161] width 166 height 17
click at [379, 170] on input "I Agree Do you agree?" at bounding box center [386, 161] width 15 height 16
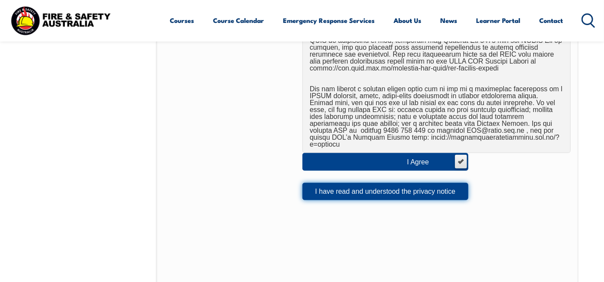
drag, startPoint x: 336, startPoint y: 210, endPoint x: 341, endPoint y: 216, distance: 7.7
click at [336, 200] on button "I have read and understood the privacy notice" at bounding box center [385, 191] width 166 height 17
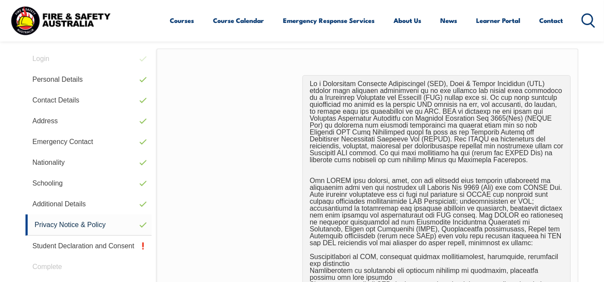
scroll to position [235, 0]
